Goal: Task Accomplishment & Management: Complete application form

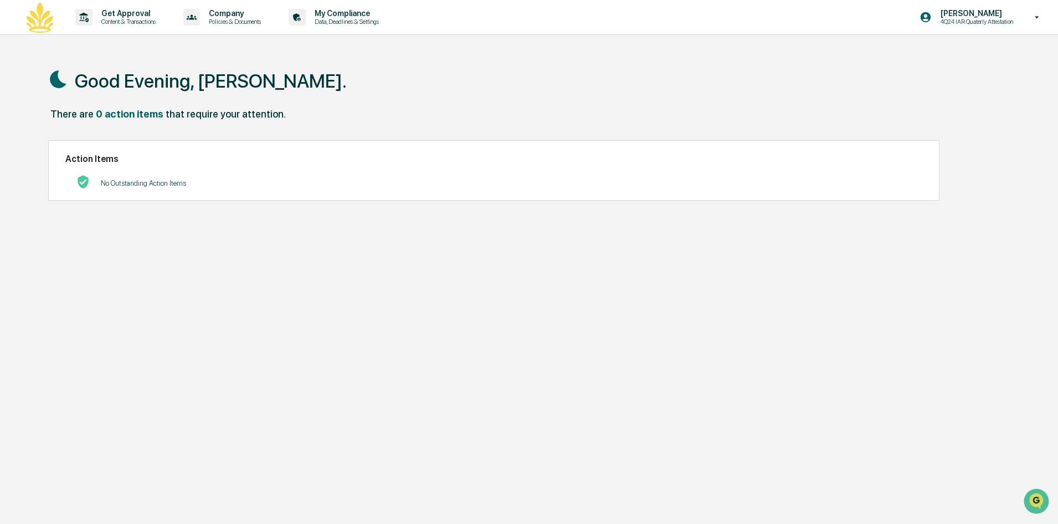
click at [952, 19] on p "4Q24 IAR Quaterly Attestation" at bounding box center [975, 22] width 87 height 8
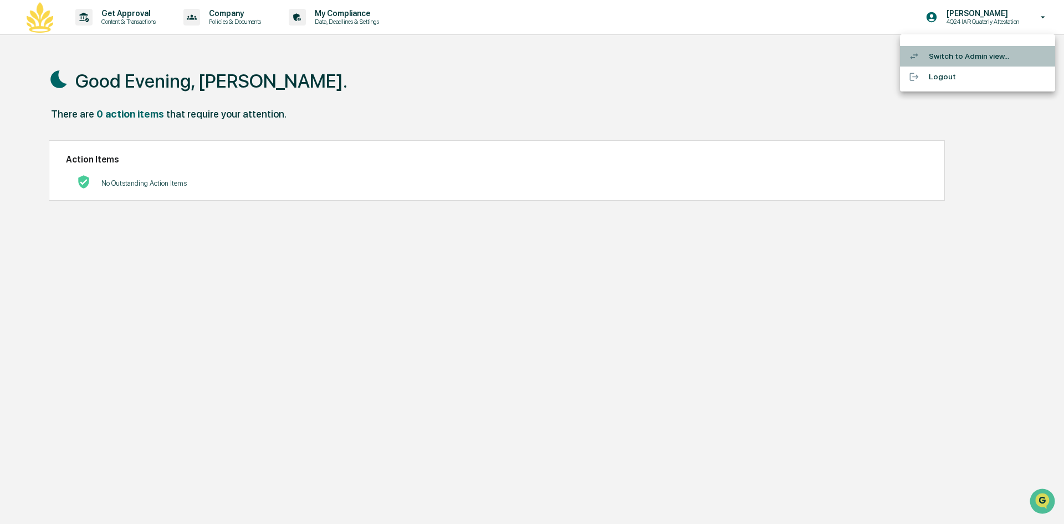
click at [981, 60] on li "Switch to Admin view..." at bounding box center [977, 56] width 155 height 21
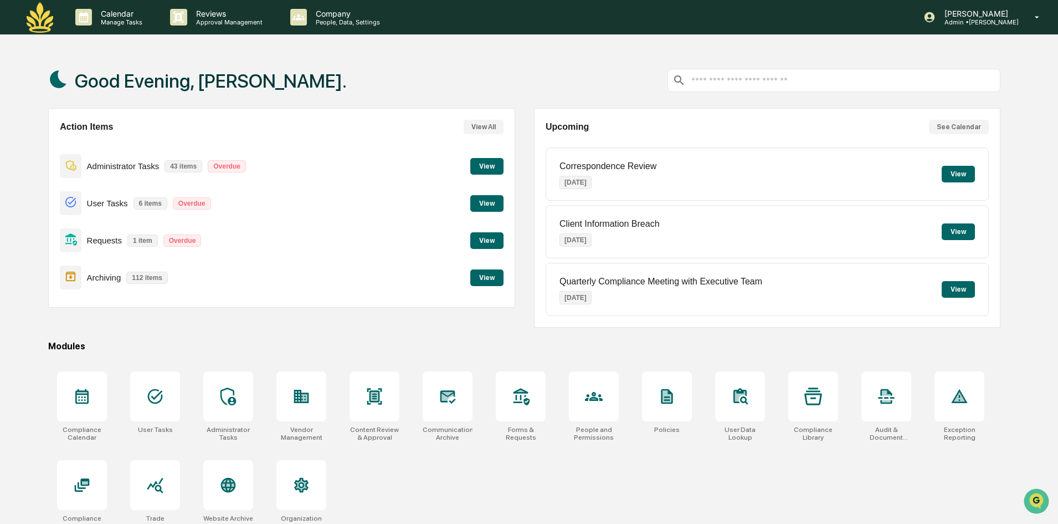
click at [477, 246] on button "View" at bounding box center [487, 240] width 33 height 17
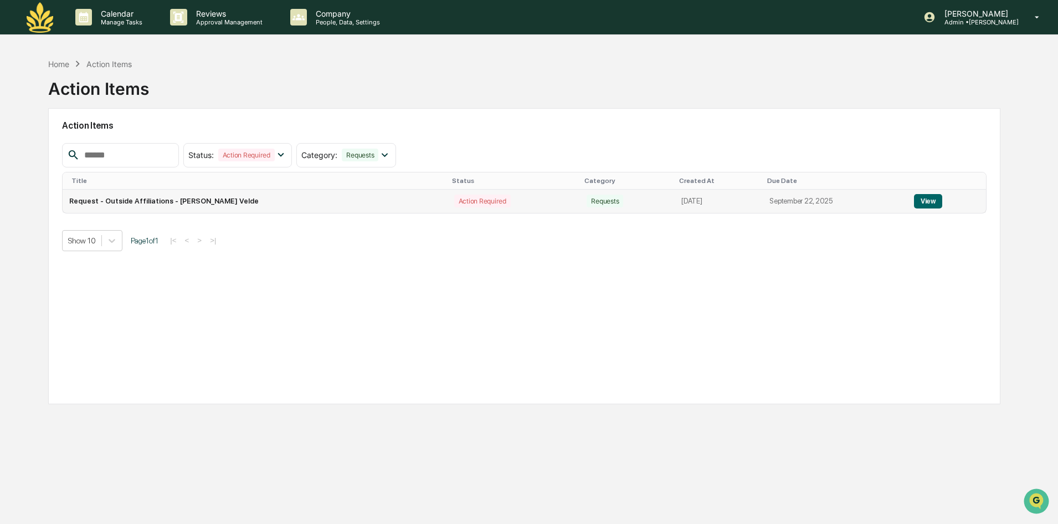
click at [163, 208] on td "Request - Outside Affiliations - [PERSON_NAME] Velde" at bounding box center [255, 201] width 385 height 23
click at [923, 201] on button "View" at bounding box center [928, 201] width 28 height 14
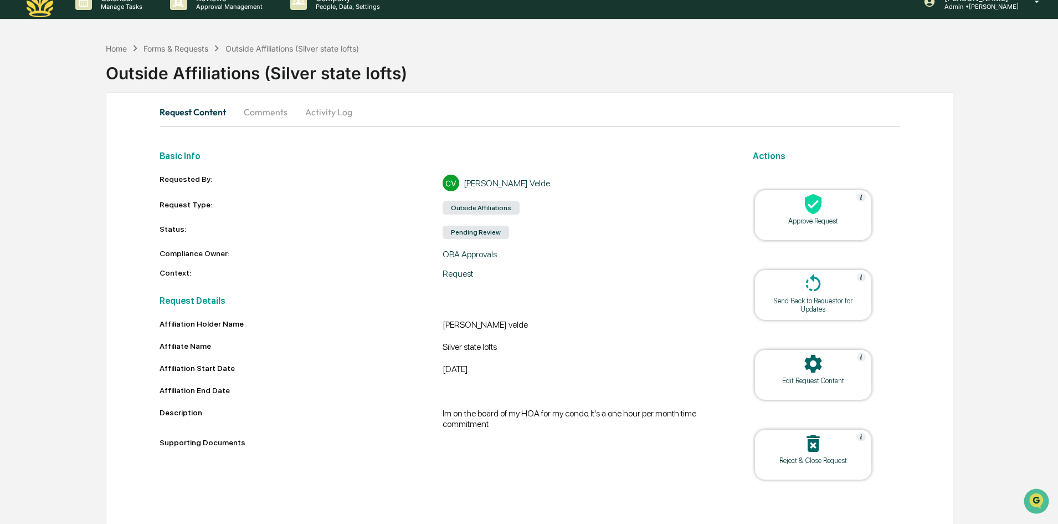
scroll to position [24, 0]
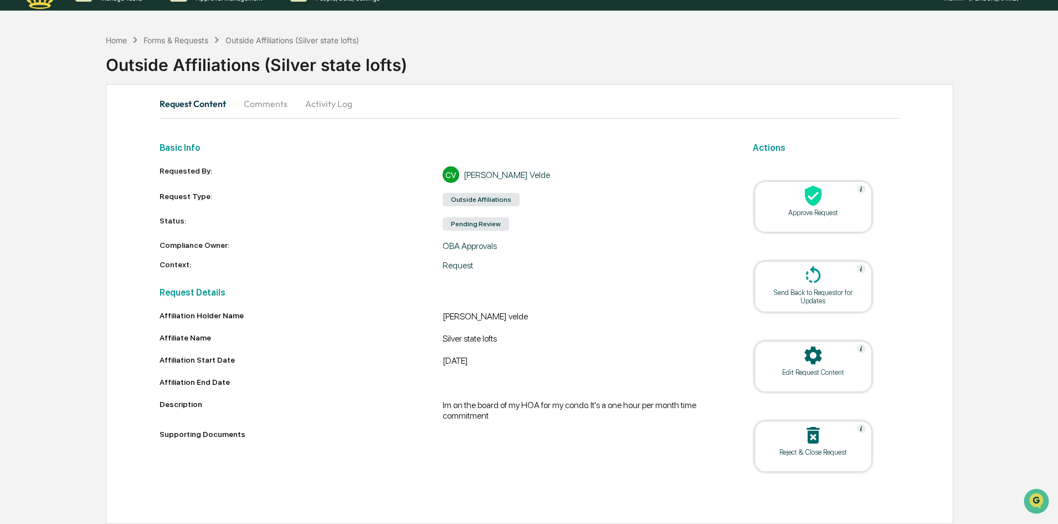
click at [240, 101] on button "Comments" at bounding box center [266, 103] width 62 height 27
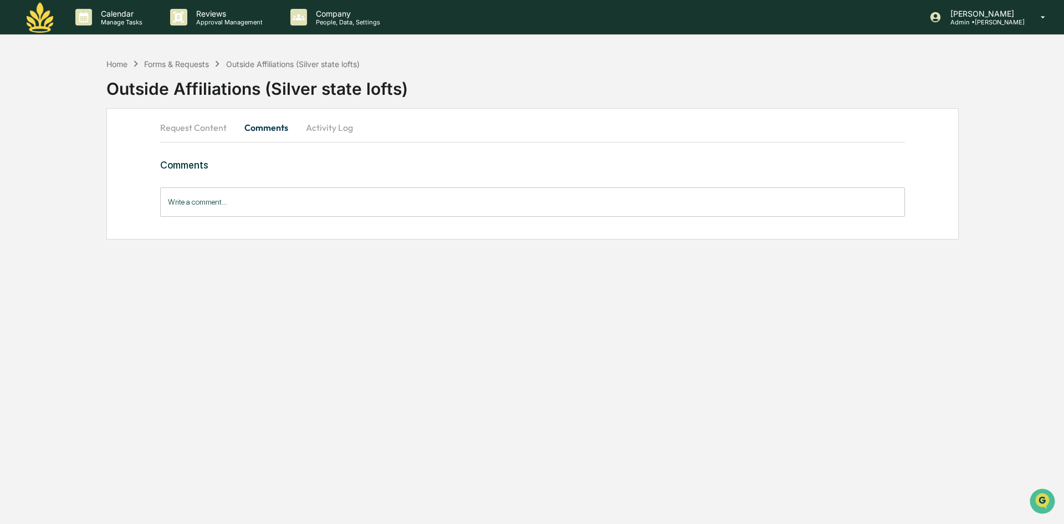
click at [293, 210] on input "Write a comment..." at bounding box center [532, 201] width 745 height 29
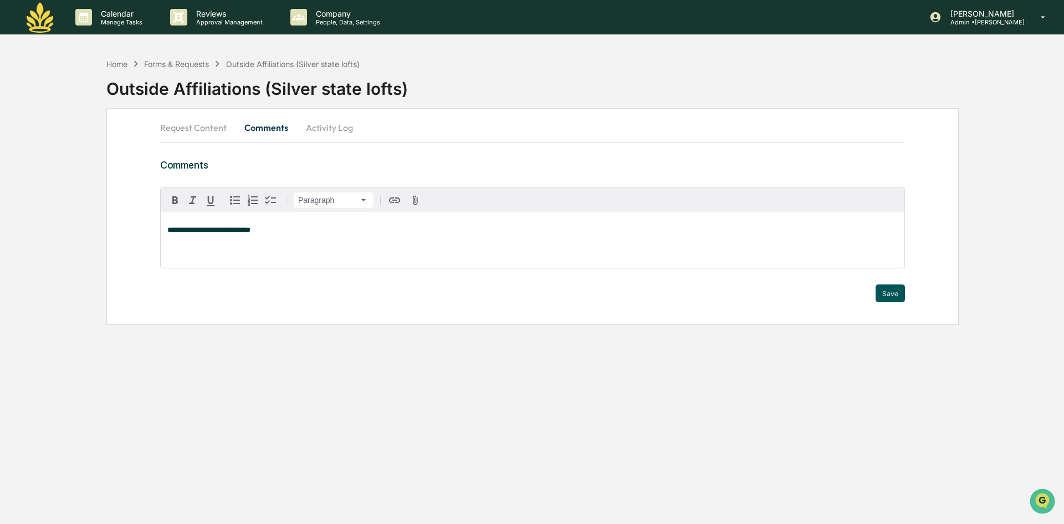
click at [878, 297] on button "Save" at bounding box center [890, 293] width 29 height 18
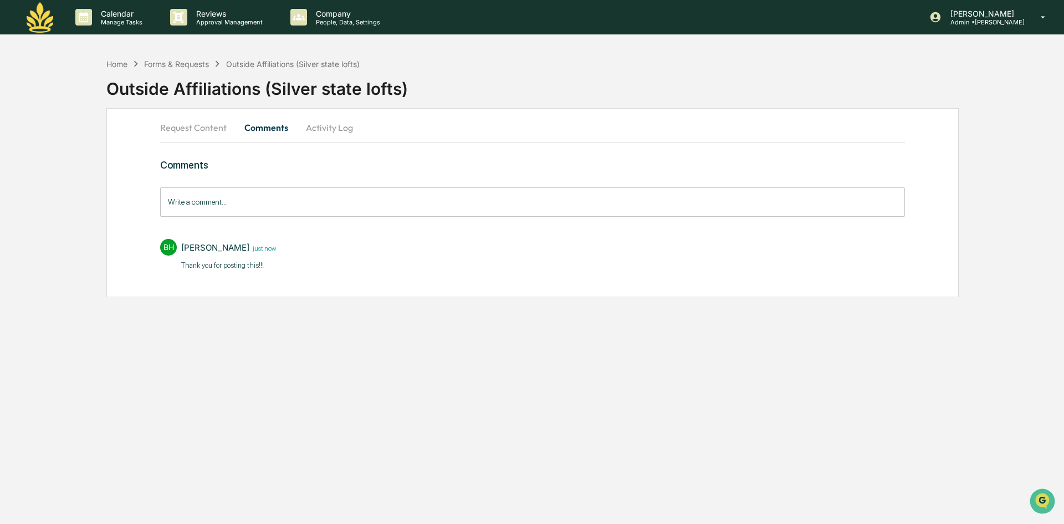
click at [173, 132] on button "Request Content" at bounding box center [197, 127] width 75 height 27
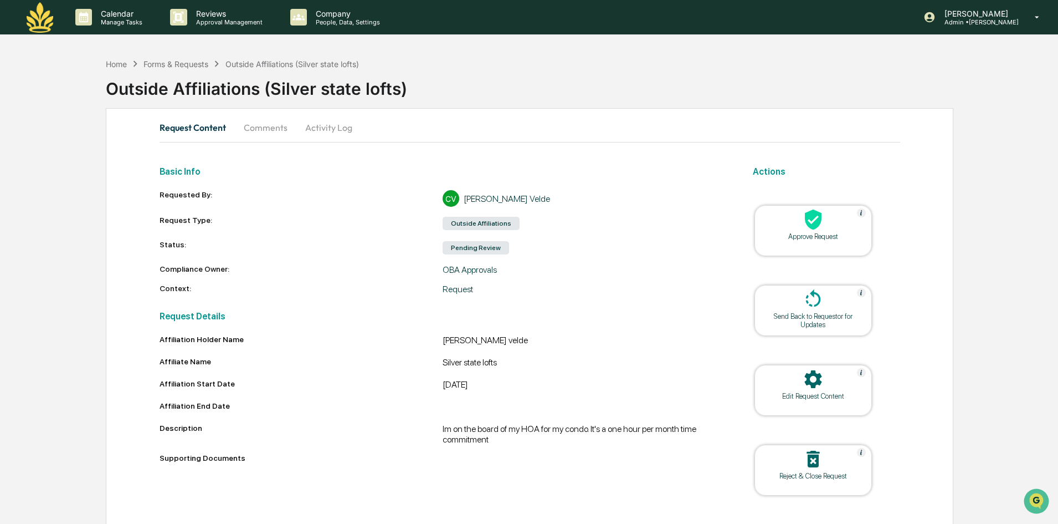
click at [820, 247] on div "Approve Request" at bounding box center [813, 230] width 117 height 51
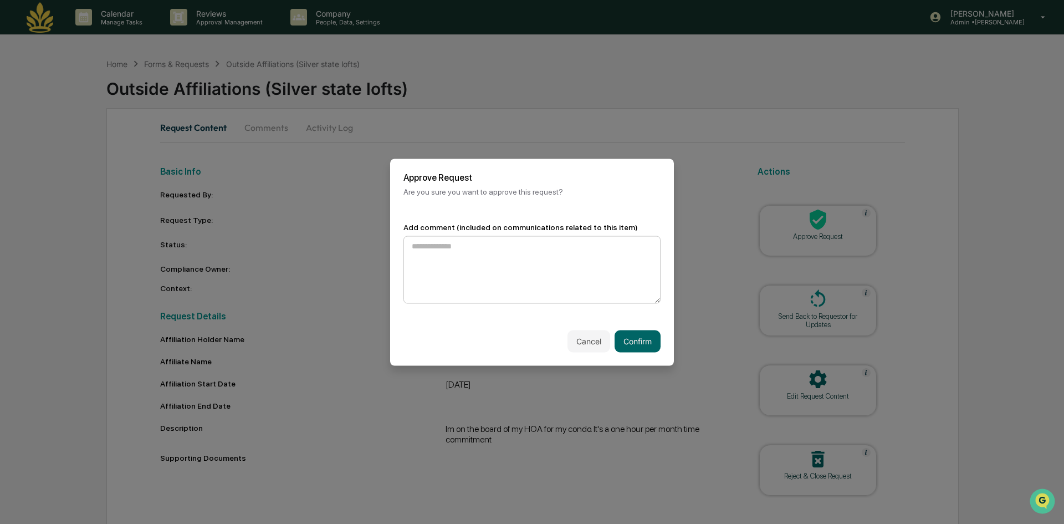
click at [464, 259] on textarea at bounding box center [531, 270] width 257 height 68
type textarea "**********"
click at [645, 344] on button "Confirm" at bounding box center [638, 341] width 46 height 22
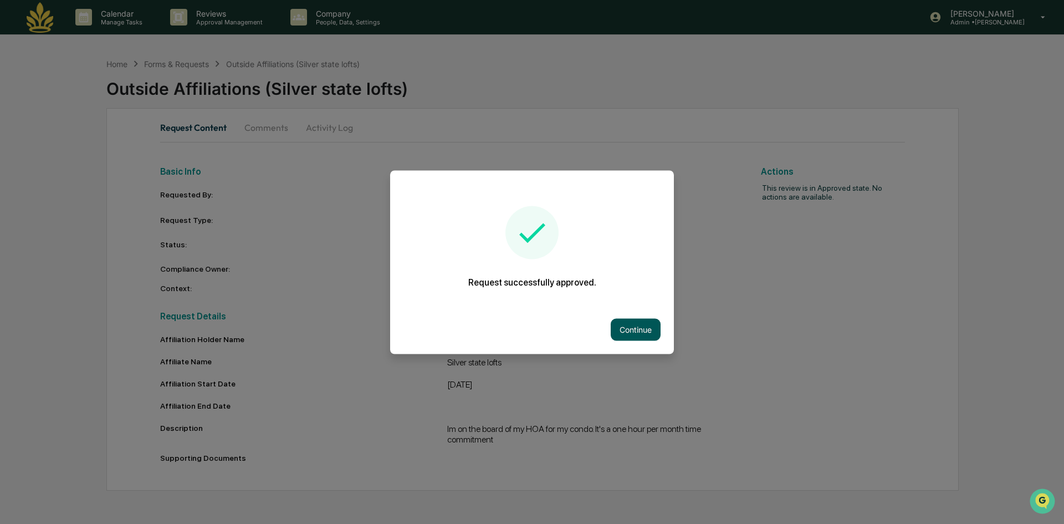
click at [627, 328] on button "Continue" at bounding box center [636, 329] width 50 height 22
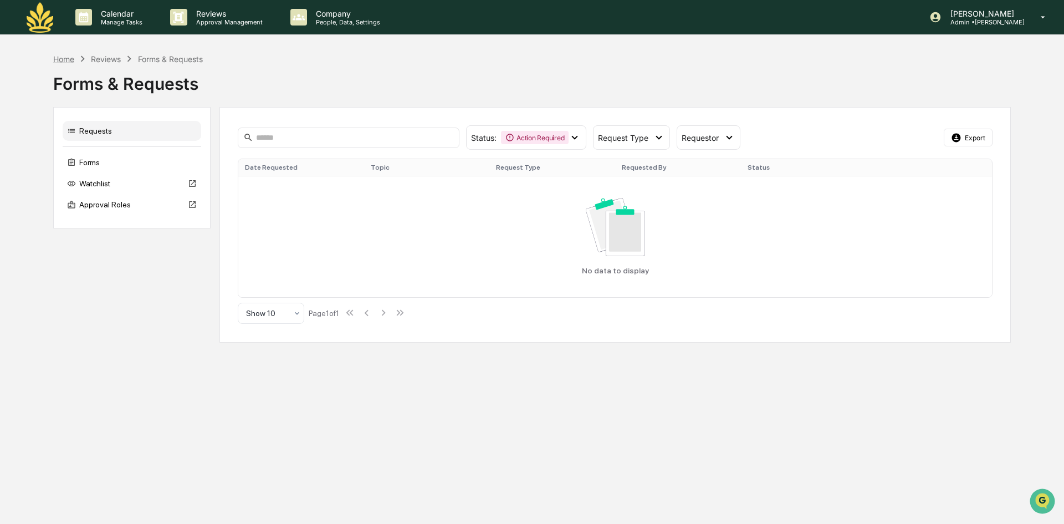
click at [63, 60] on div "Home" at bounding box center [63, 58] width 21 height 9
